Goal: Navigation & Orientation: Find specific page/section

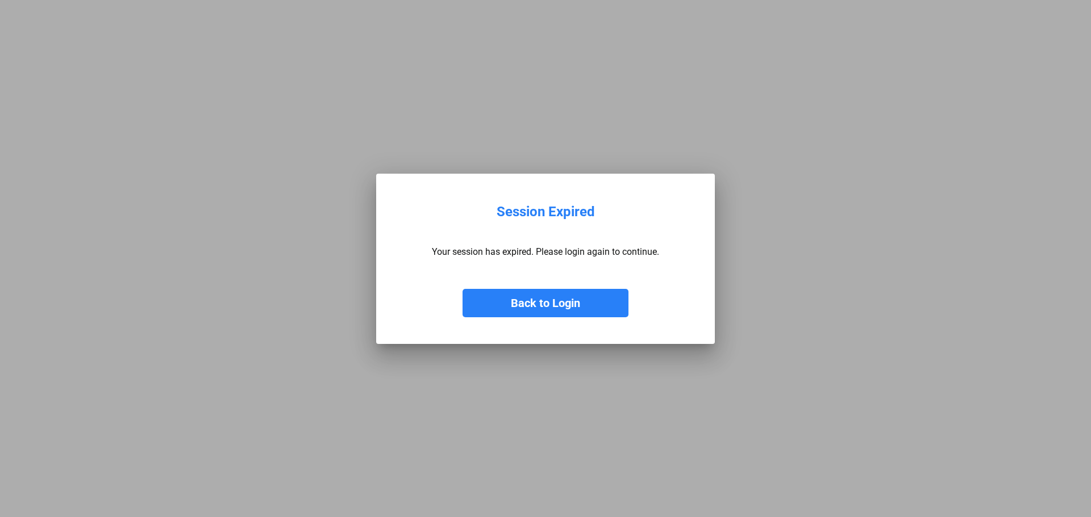
click at [530, 300] on button "Back to Login" at bounding box center [545, 303] width 166 height 28
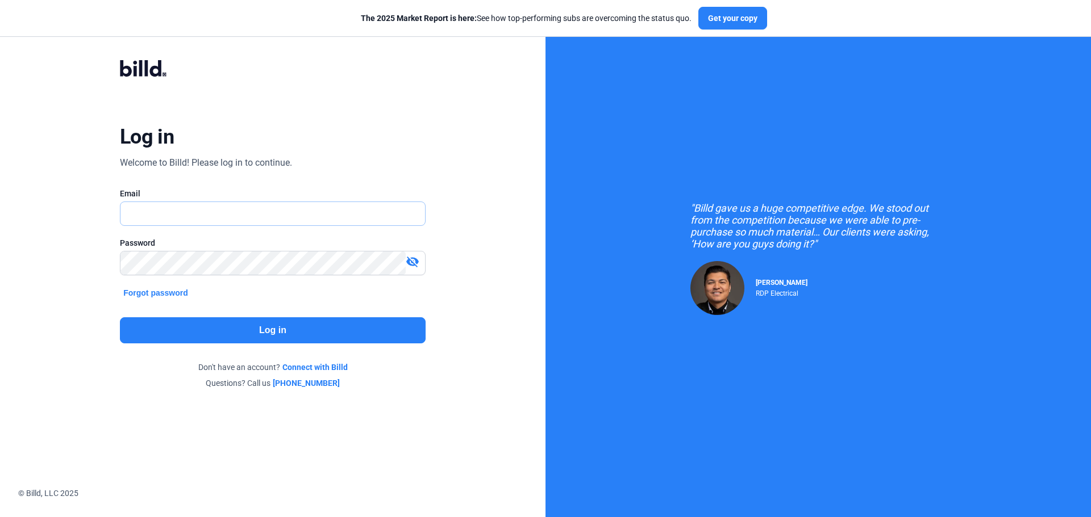
type input "[PERSON_NAME][EMAIL_ADDRESS][DOMAIN_NAME]"
click at [199, 325] on button "Log in" at bounding box center [273, 331] width 306 height 26
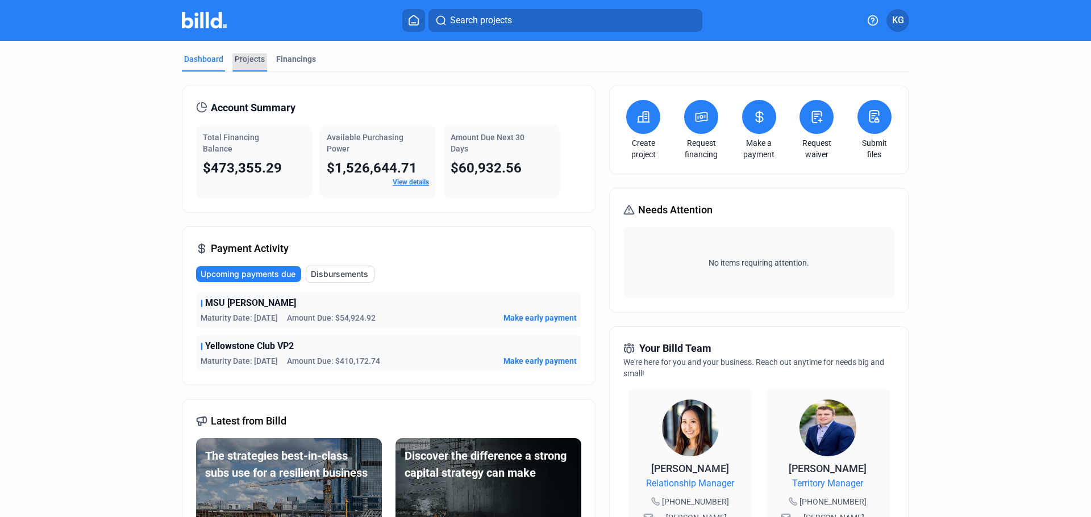
click at [256, 60] on div "Projects" at bounding box center [250, 58] width 30 height 11
